Goal: Transaction & Acquisition: Purchase product/service

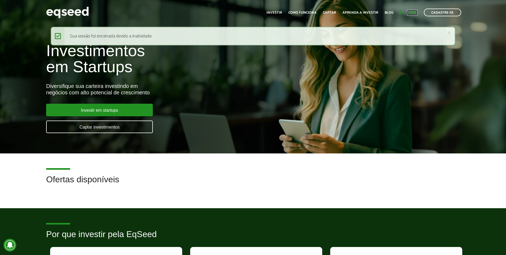
click at [415, 11] on link "Login" at bounding box center [412, 12] width 10 height 3
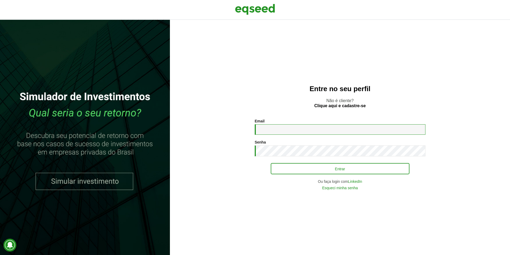
type input "**********"
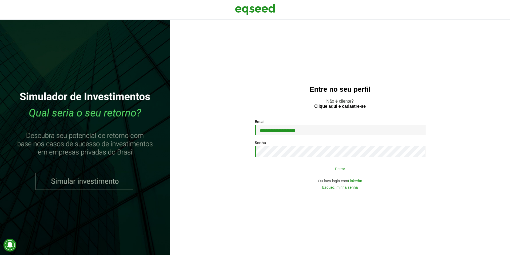
click at [350, 169] on button "Entrar" at bounding box center [340, 168] width 139 height 10
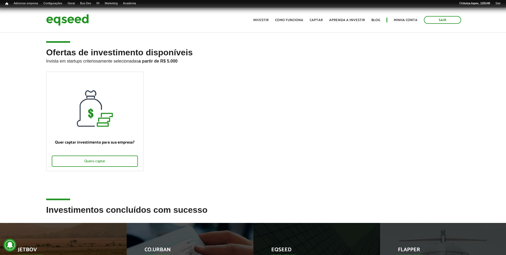
click at [238, 115] on ul "Quer captar investimento para sua empresa? Quero captar" at bounding box center [253, 126] width 422 height 108
click at [100, 10] on link "Rodadas" at bounding box center [98, 9] width 43 height 5
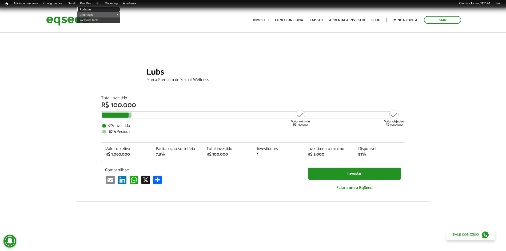
click at [96, 7] on link "Rodadas" at bounding box center [98, 9] width 43 height 5
